Goal: Task Accomplishment & Management: Use online tool/utility

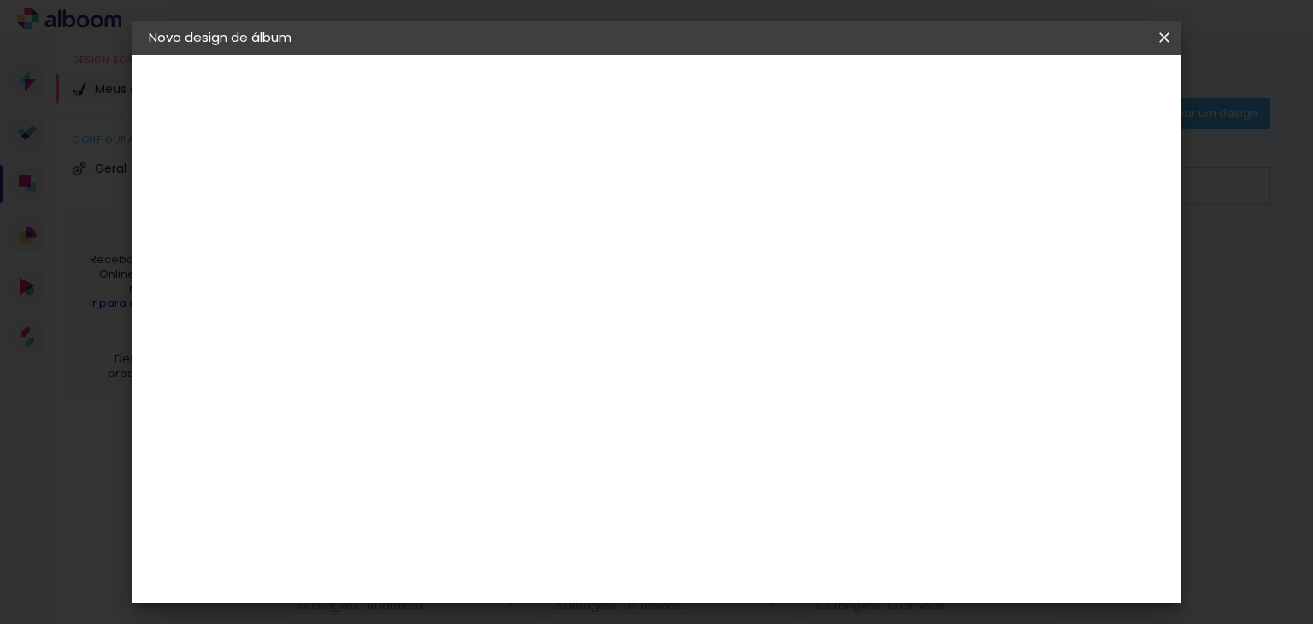
click at [0, 0] on iron-icon at bounding box center [0, 0] width 0 height 0
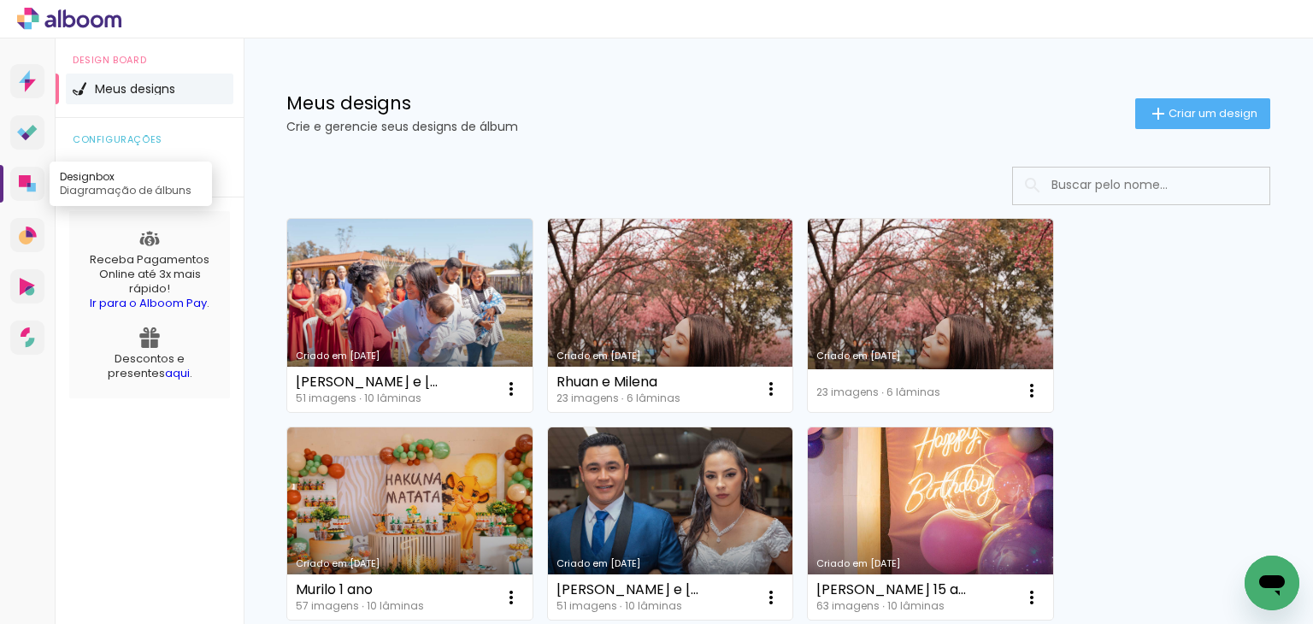
click at [33, 179] on icon at bounding box center [27, 183] width 17 height 17
click at [25, 182] on icon at bounding box center [25, 181] width 12 height 12
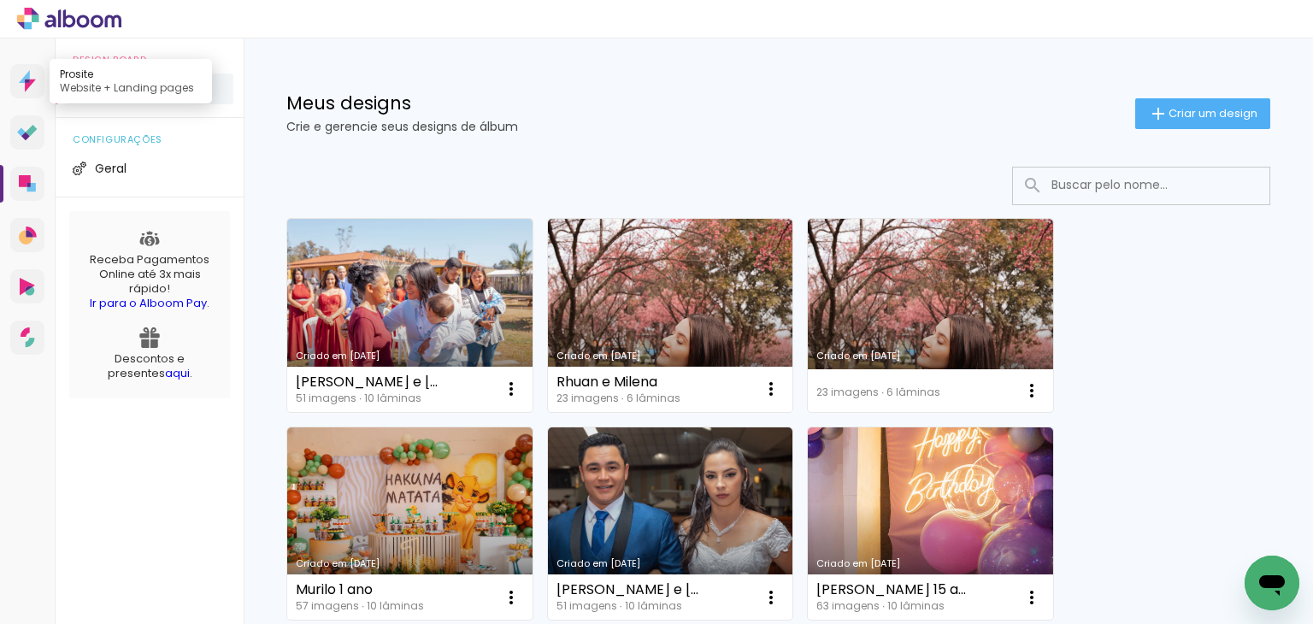
click at [24, 83] on icon at bounding box center [27, 81] width 17 height 22
click at [95, 153] on li "Geral" at bounding box center [150, 168] width 168 height 31
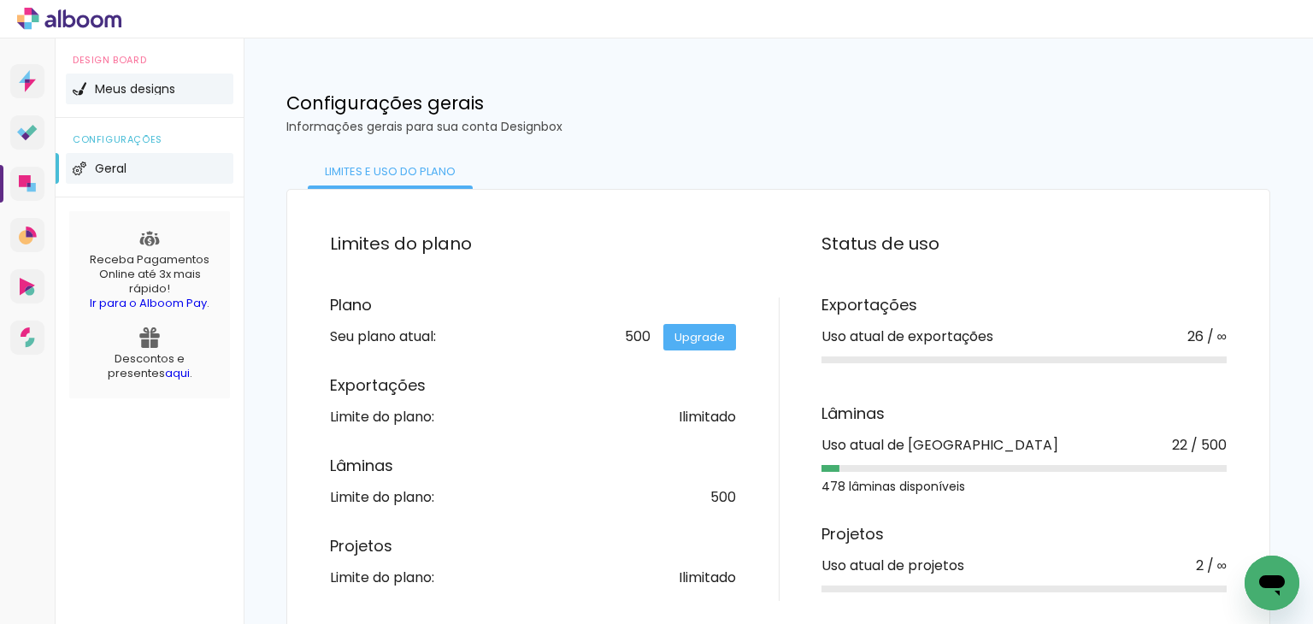
click at [137, 102] on li "Meus designs" at bounding box center [150, 89] width 168 height 31
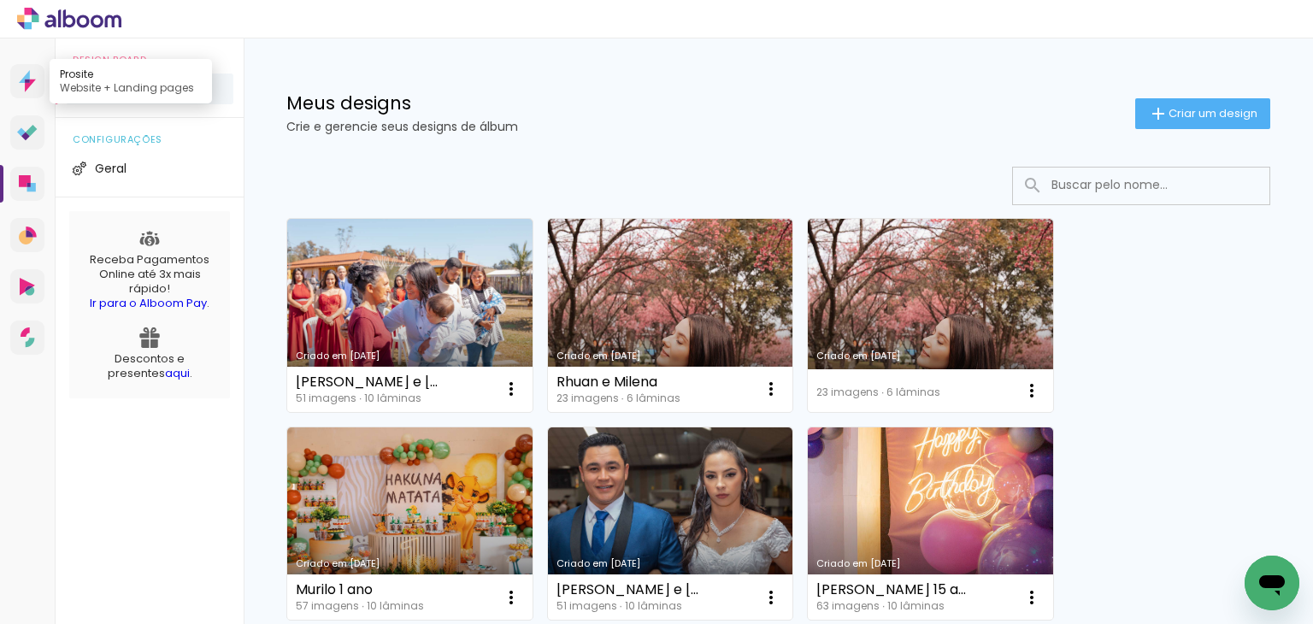
click at [27, 83] on icon at bounding box center [30, 85] width 11 height 13
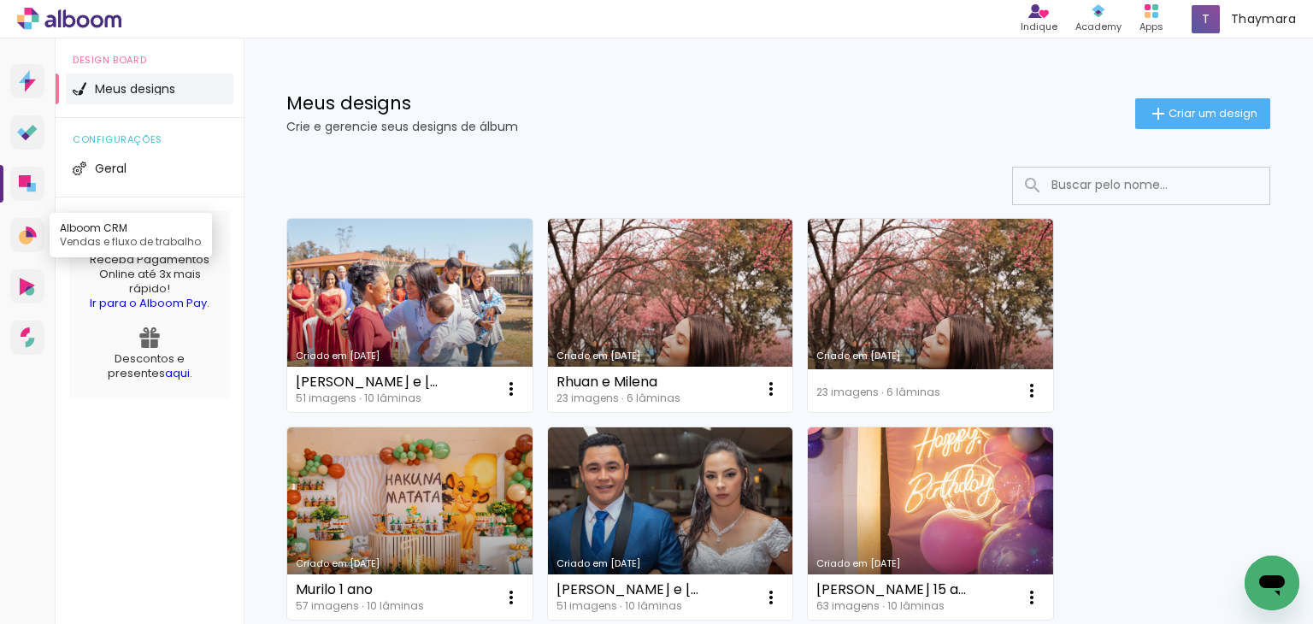
click at [26, 220] on link "Alboom CRM Vendas e fluxo de trabalho" at bounding box center [27, 235] width 34 height 34
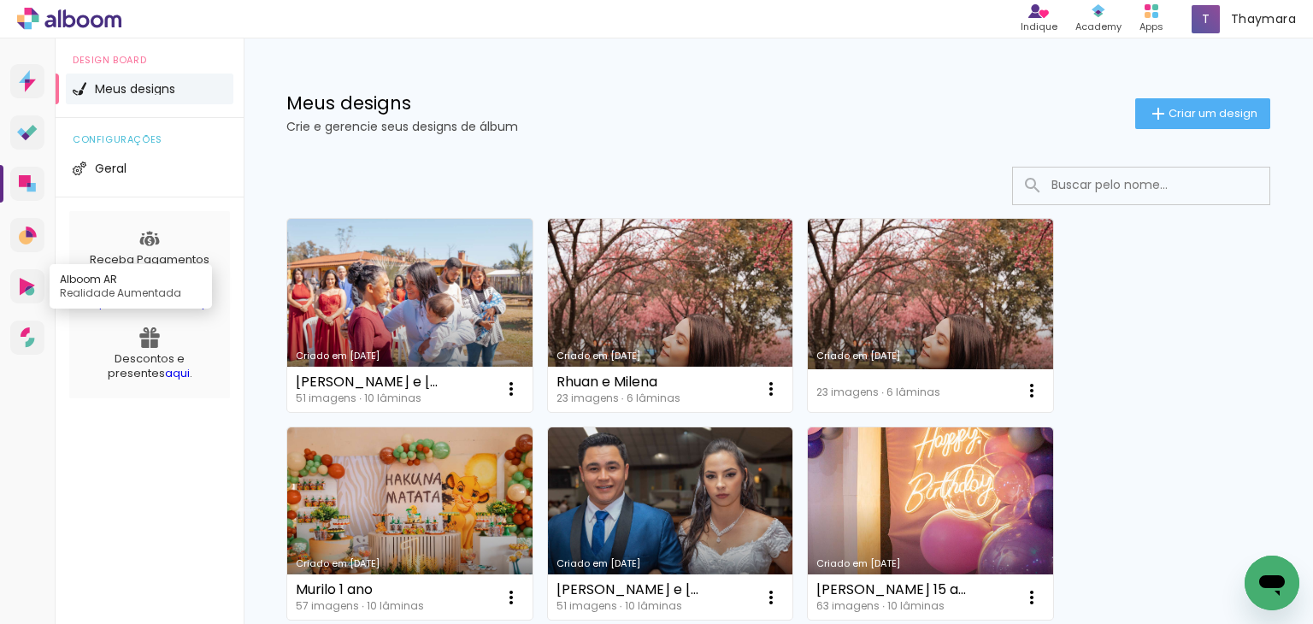
click at [25, 273] on link "Alboom AR Realidade Aumentada" at bounding box center [27, 286] width 34 height 34
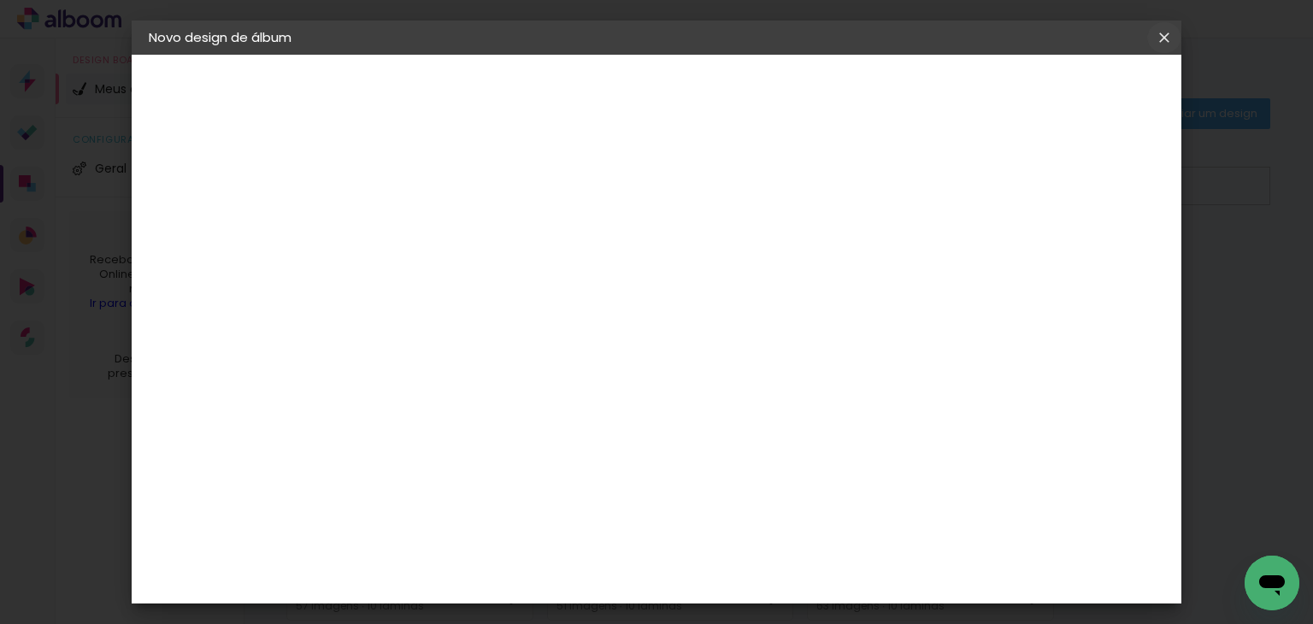
click at [0, 0] on iron-icon at bounding box center [0, 0] width 0 height 0
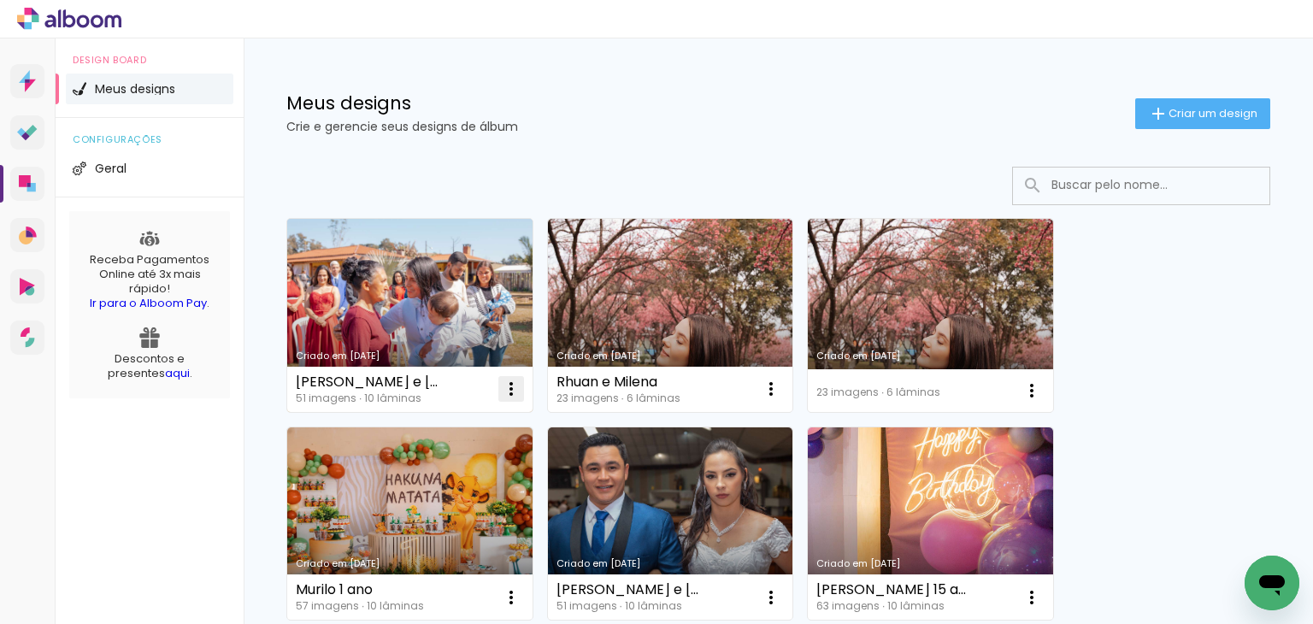
click at [508, 385] on iron-icon at bounding box center [511, 389] width 21 height 21
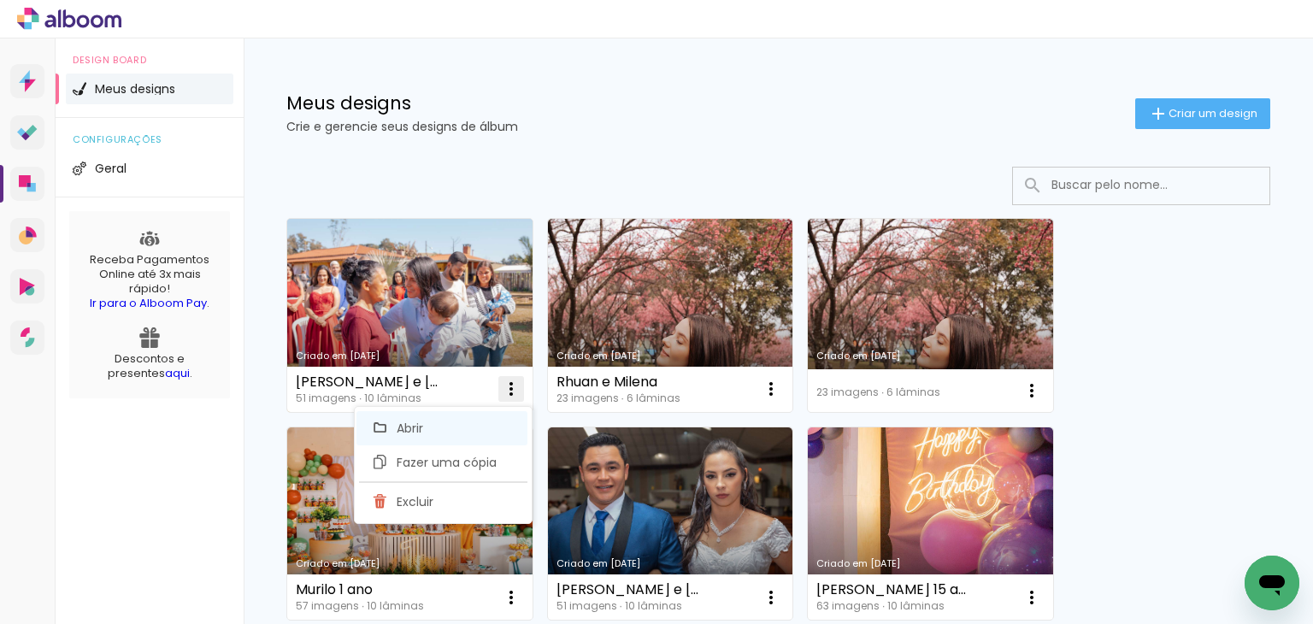
click at [475, 426] on paper-item "Abrir" at bounding box center [441, 428] width 171 height 34
